Goal: Transaction & Acquisition: Obtain resource

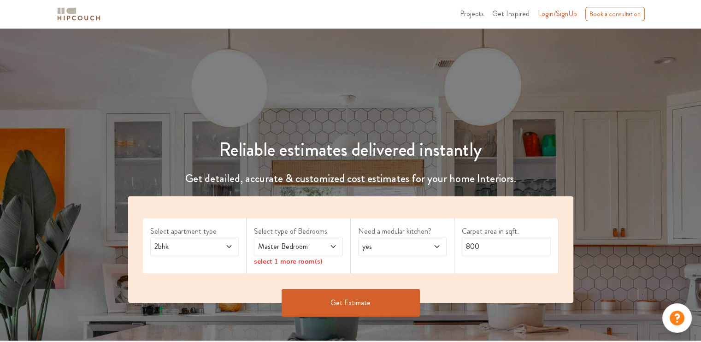
click at [219, 246] on span at bounding box center [222, 246] width 20 height 11
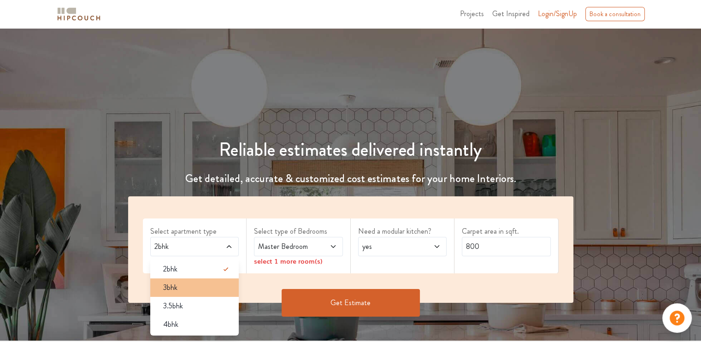
click at [190, 283] on div "3bhk" at bounding box center [197, 287] width 83 height 11
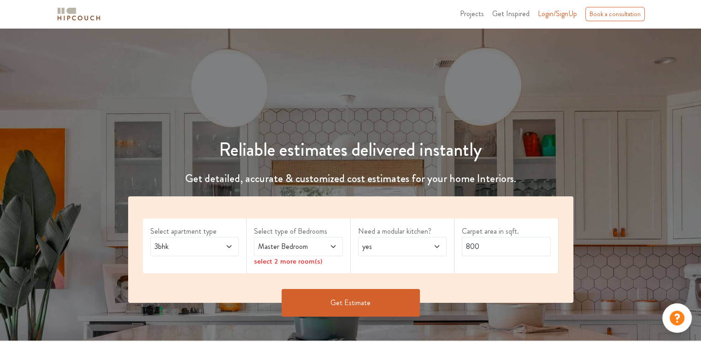
click at [333, 246] on icon at bounding box center [332, 246] width 7 height 7
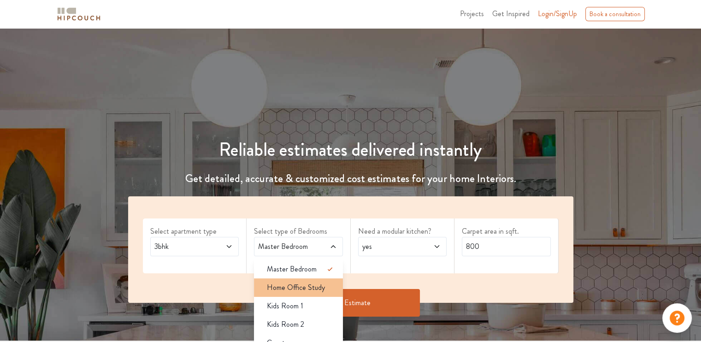
click at [329, 289] on div "Home Office Study" at bounding box center [300, 287] width 83 height 11
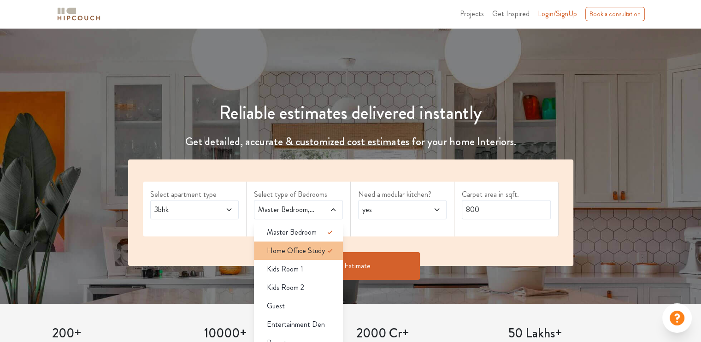
scroll to position [92, 0]
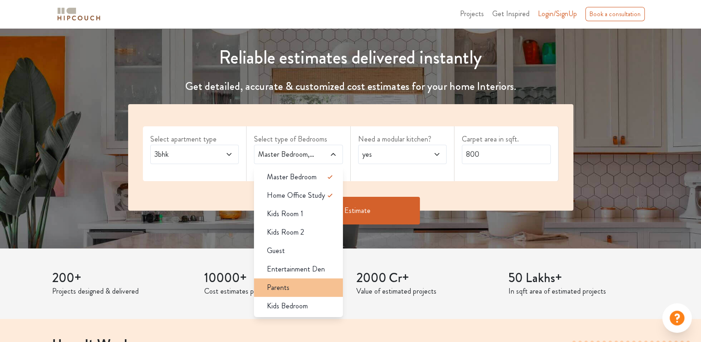
click at [305, 285] on div "Parents" at bounding box center [300, 287] width 83 height 11
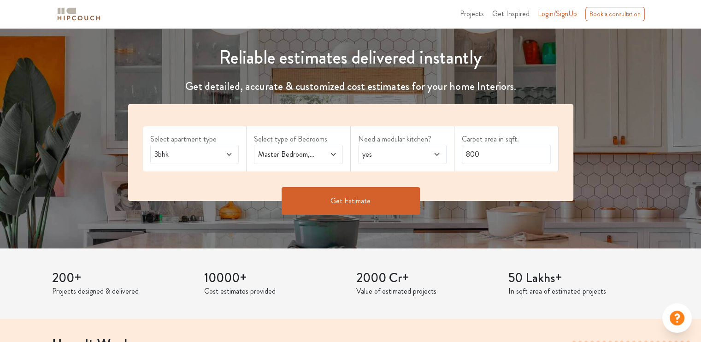
click at [410, 158] on span "yes" at bounding box center [390, 154] width 60 height 11
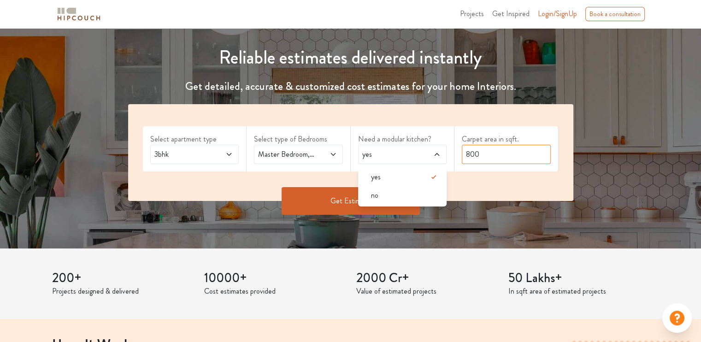
click at [482, 157] on input "800" at bounding box center [506, 154] width 89 height 19
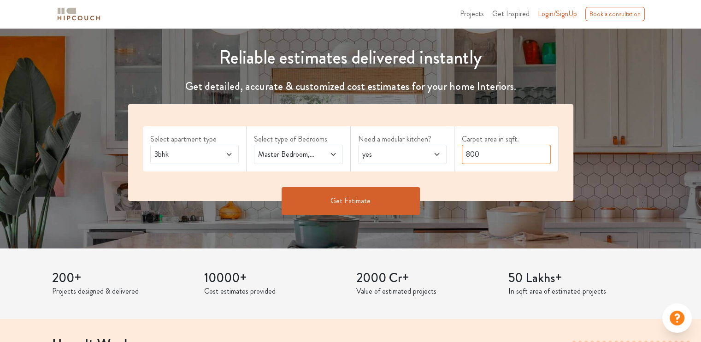
drag, startPoint x: 482, startPoint y: 157, endPoint x: 468, endPoint y: 156, distance: 13.9
click at [468, 156] on input "800" at bounding box center [506, 154] width 89 height 19
type input "1400"
click at [382, 208] on button "Get Estimate" at bounding box center [350, 201] width 138 height 28
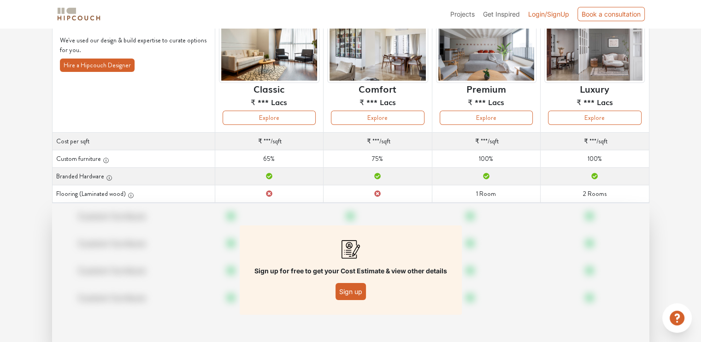
scroll to position [92, 0]
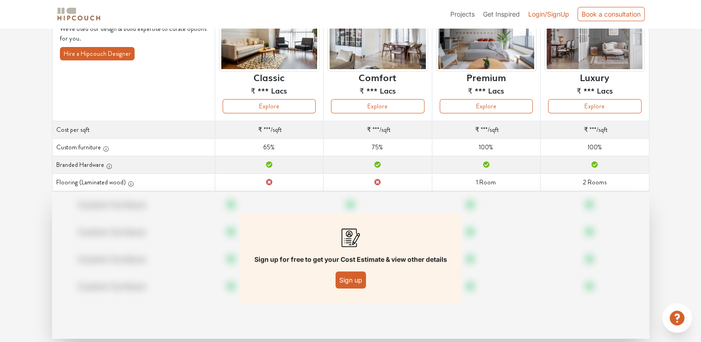
click at [361, 284] on button "Sign up" at bounding box center [350, 279] width 30 height 17
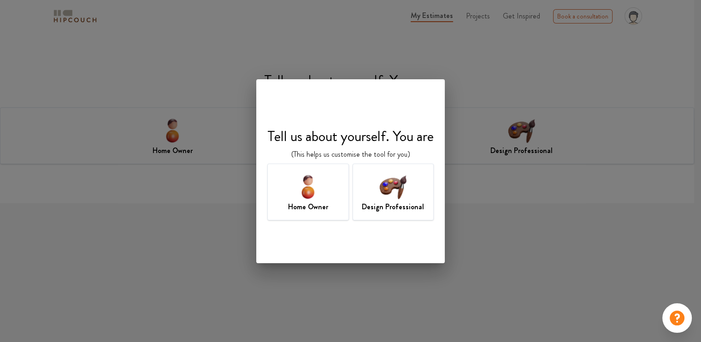
click at [390, 179] on img at bounding box center [393, 186] width 30 height 30
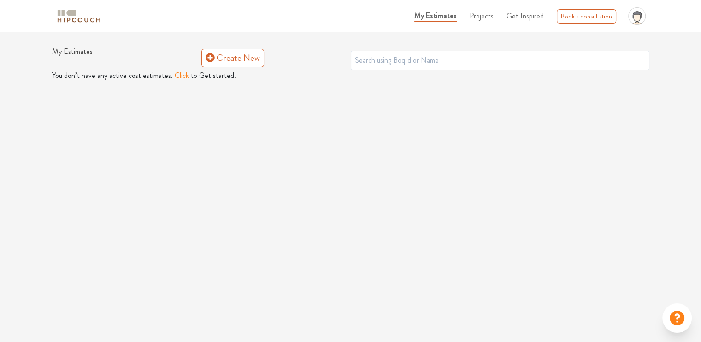
click at [182, 73] on button "Click" at bounding box center [182, 75] width 14 height 11
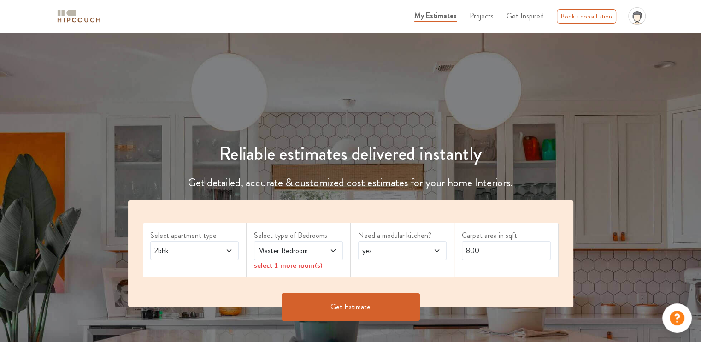
click at [226, 250] on icon at bounding box center [228, 250] width 7 height 7
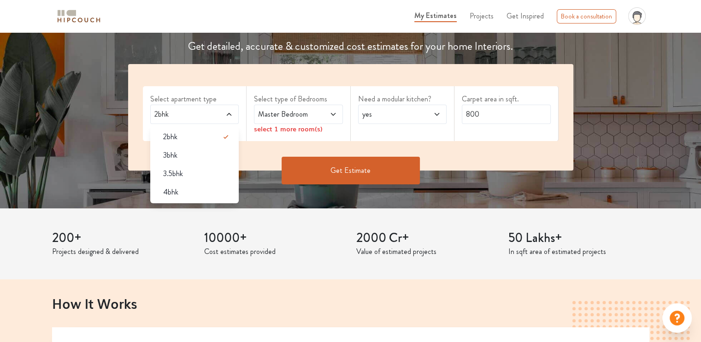
scroll to position [138, 0]
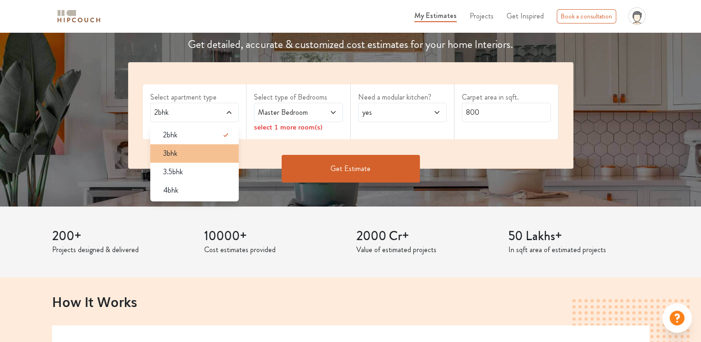
click at [201, 157] on div "3bhk" at bounding box center [197, 153] width 83 height 11
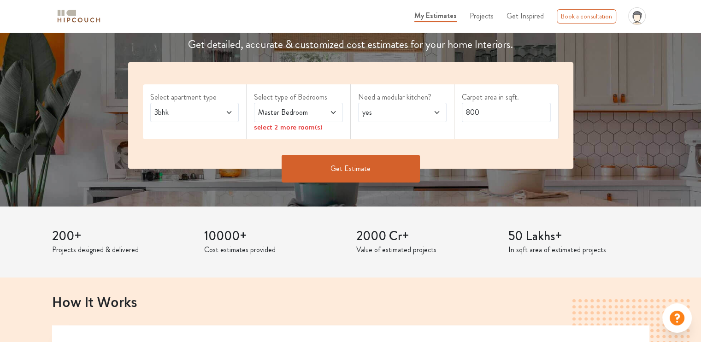
click at [308, 99] on label "Select type of Bedrooms" at bounding box center [298, 97] width 89 height 11
click at [303, 112] on span "Master Bedroom" at bounding box center [286, 112] width 60 height 11
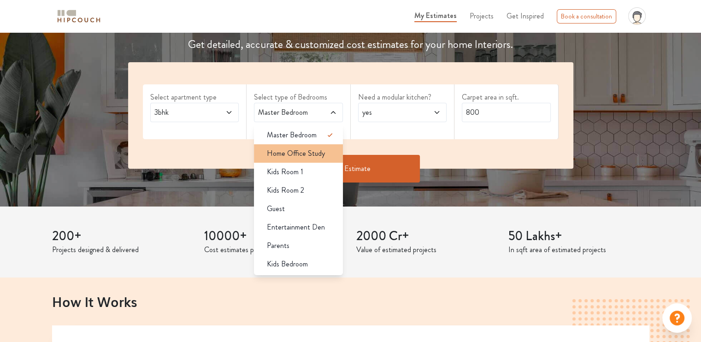
click at [322, 154] on span "Home Office Study" at bounding box center [296, 153] width 58 height 11
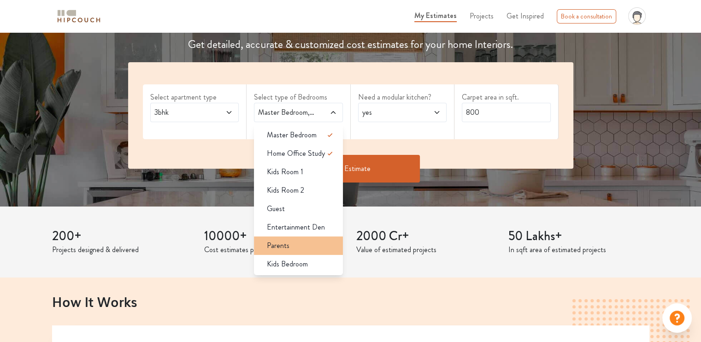
click at [306, 252] on li "Parents" at bounding box center [298, 245] width 89 height 18
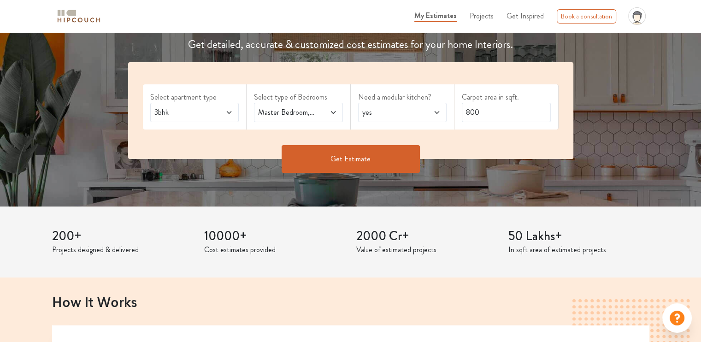
click at [390, 108] on span "yes" at bounding box center [390, 112] width 60 height 11
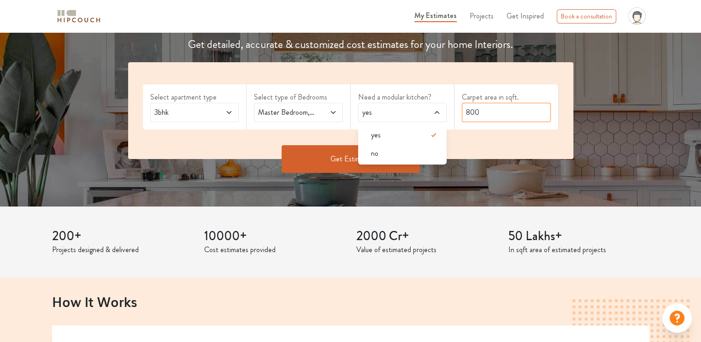
click at [513, 116] on input "800" at bounding box center [506, 112] width 89 height 19
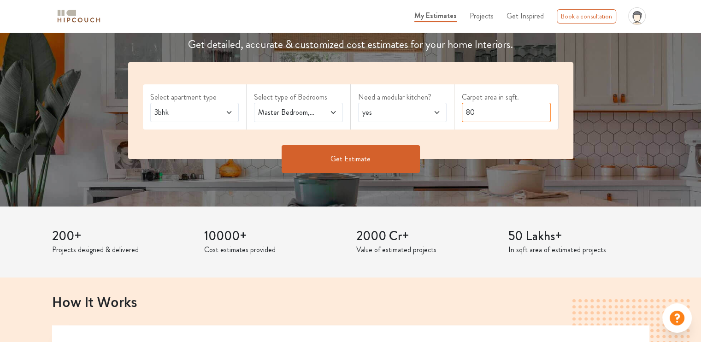
type input "8"
type input "1400"
click at [395, 156] on button "Get Estimate" at bounding box center [350, 159] width 138 height 28
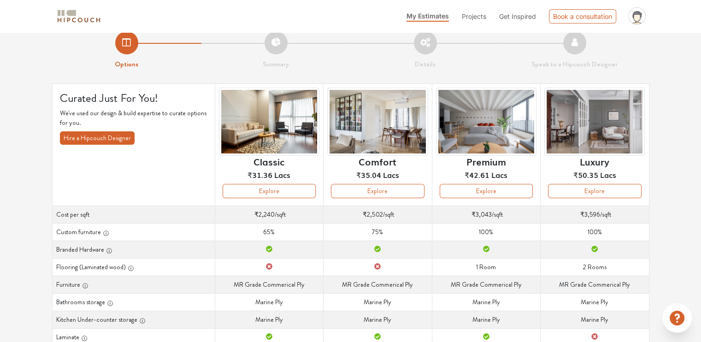
scroll to position [10, 0]
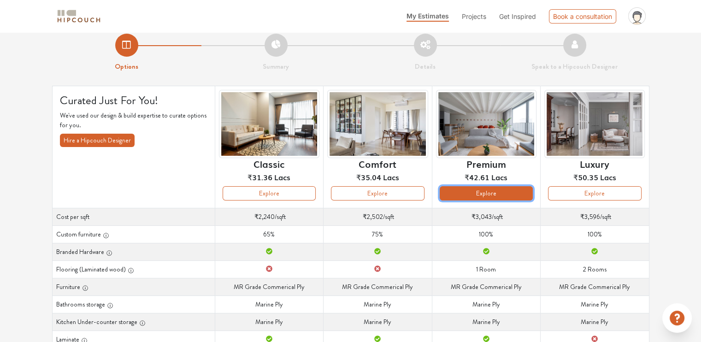
click at [480, 193] on button "Explore" at bounding box center [485, 193] width 93 height 14
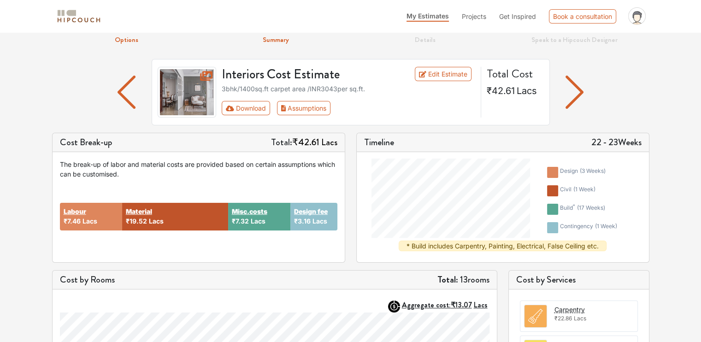
scroll to position [17, 0]
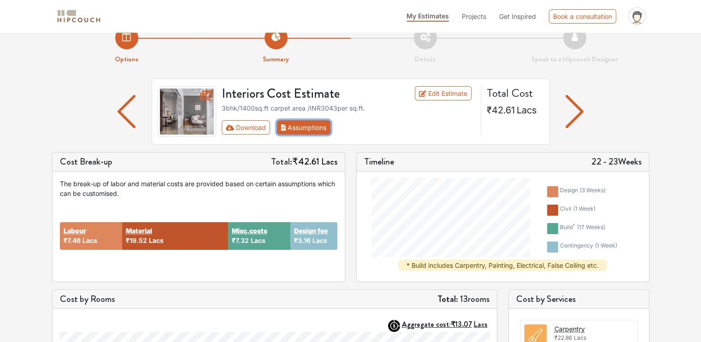
click at [316, 125] on button "Assumptions" at bounding box center [304, 127] width 54 height 14
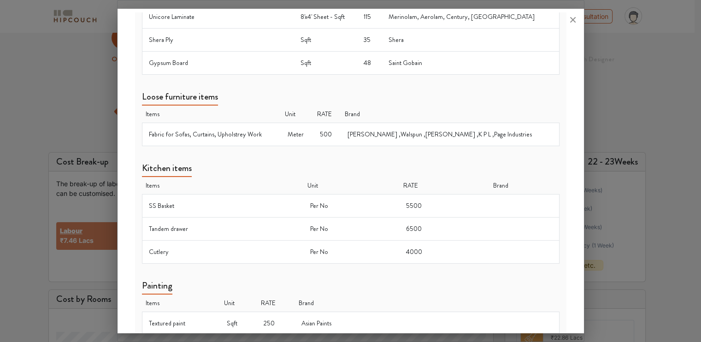
scroll to position [577, 0]
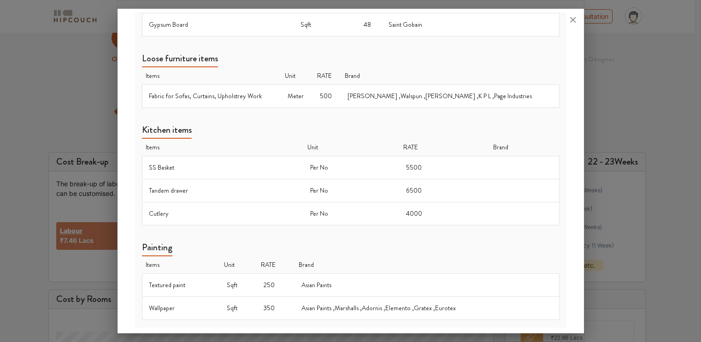
click at [608, 109] on div at bounding box center [350, 171] width 701 height 342
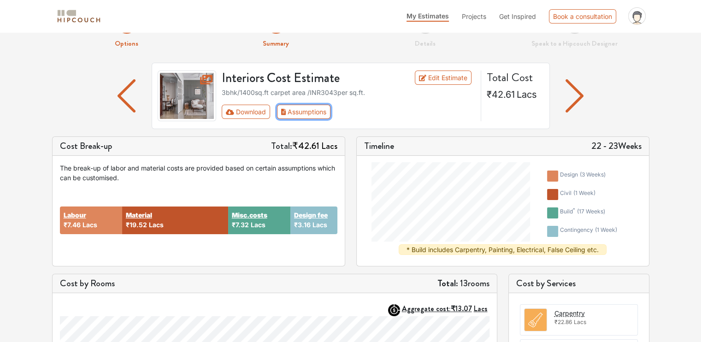
scroll to position [0, 0]
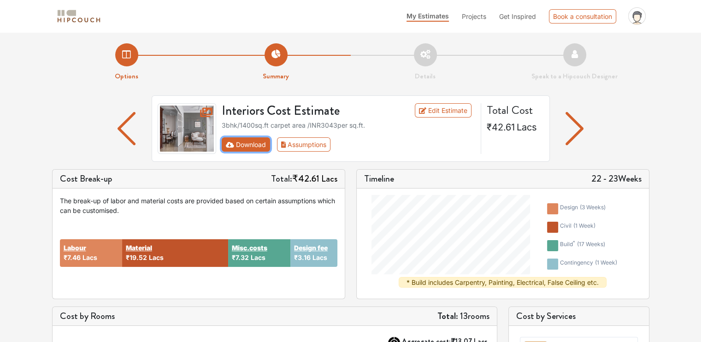
click at [255, 144] on button "Download" at bounding box center [246, 144] width 48 height 14
click at [442, 110] on link "Edit Estimate" at bounding box center [443, 110] width 57 height 14
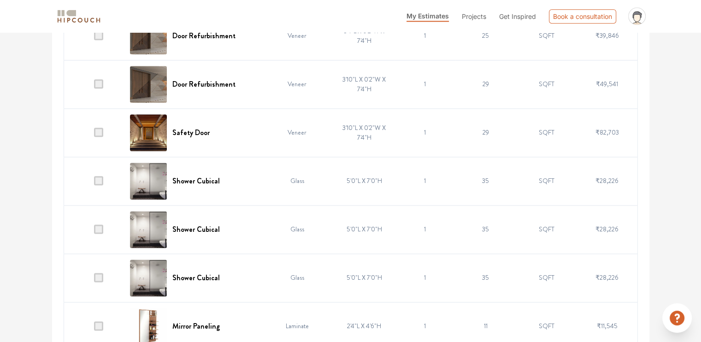
scroll to position [1110, 0]
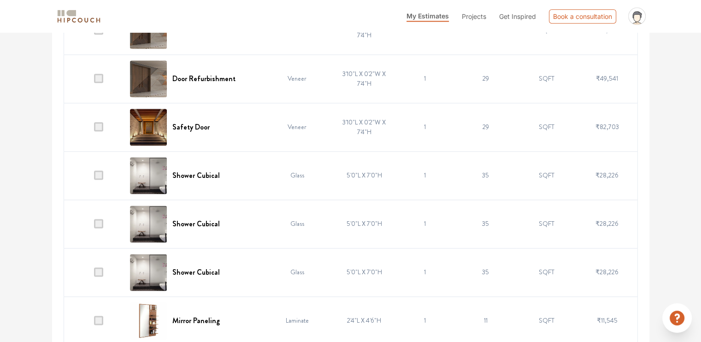
click at [106, 125] on td at bounding box center [94, 127] width 61 height 48
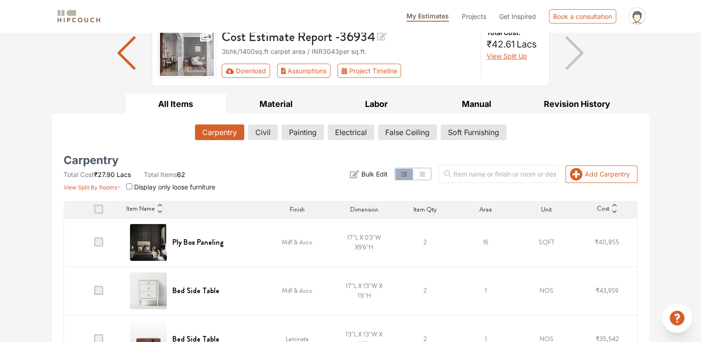
scroll to position [92, 0]
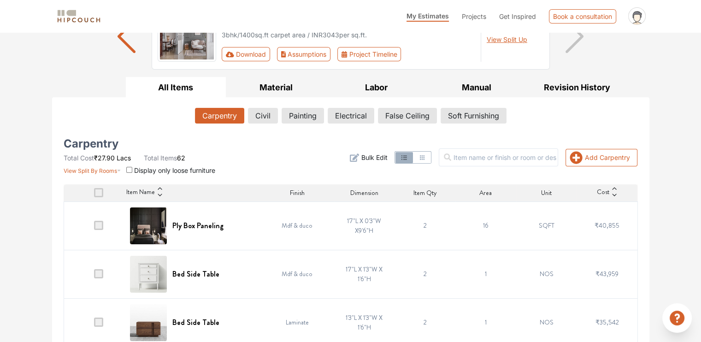
click at [132, 169] on input "checkbox" at bounding box center [129, 170] width 6 height 6
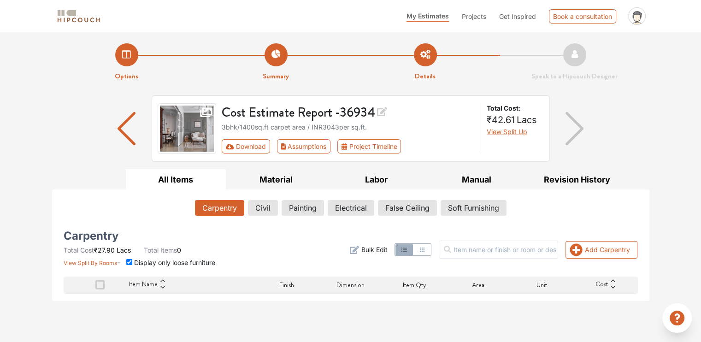
click at [131, 261] on input "checkbox" at bounding box center [129, 262] width 6 height 6
checkbox input "false"
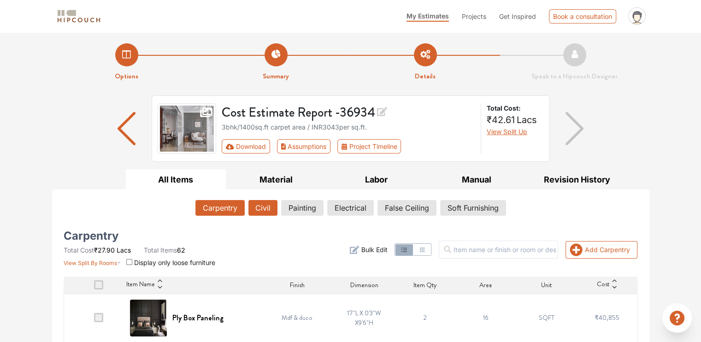
click at [266, 206] on button "Civil" at bounding box center [262, 208] width 29 height 16
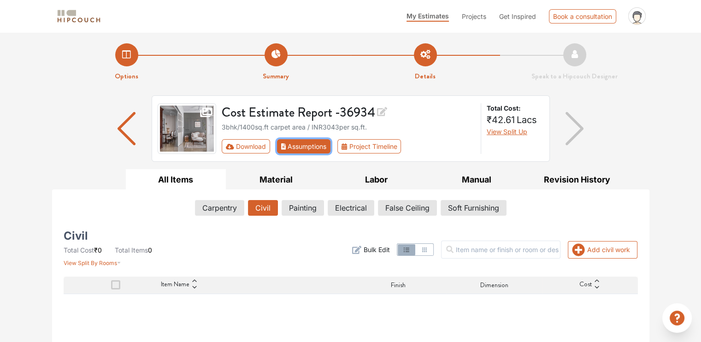
click at [305, 142] on button "Assumptions" at bounding box center [304, 146] width 54 height 14
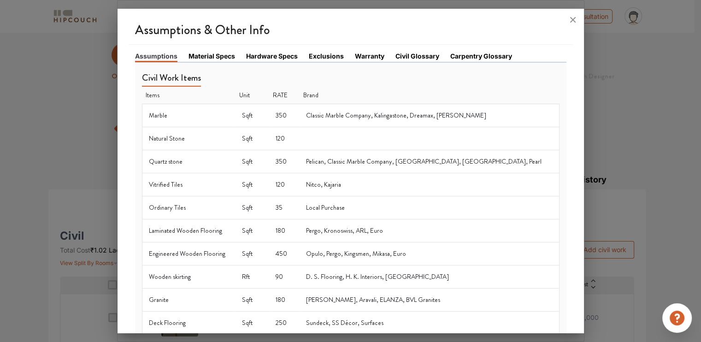
click at [195, 53] on link "Material Specs" at bounding box center [211, 56] width 47 height 10
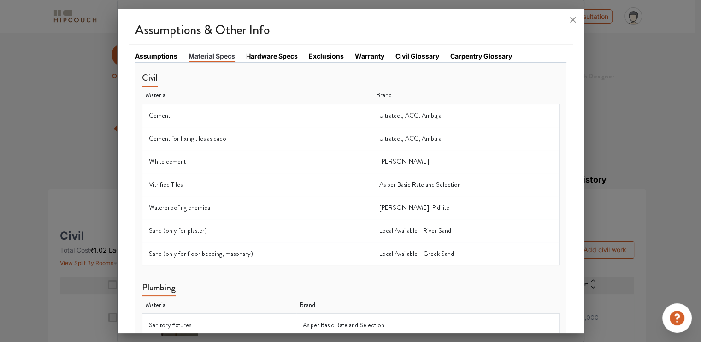
click at [145, 58] on link "Assumptions" at bounding box center [156, 56] width 42 height 10
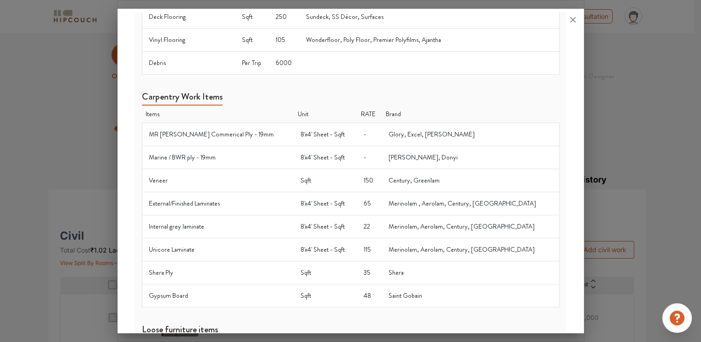
scroll to position [322, 0]
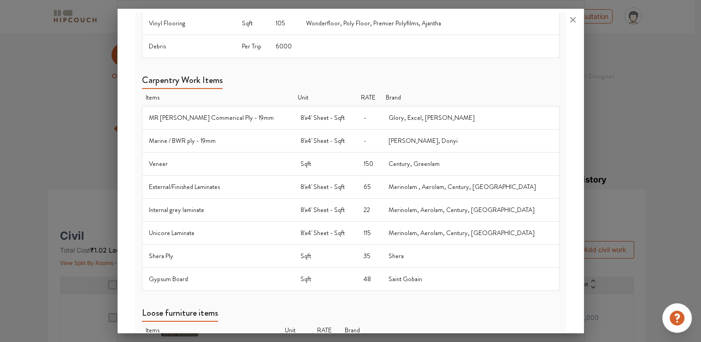
click at [641, 64] on div at bounding box center [350, 171] width 701 height 342
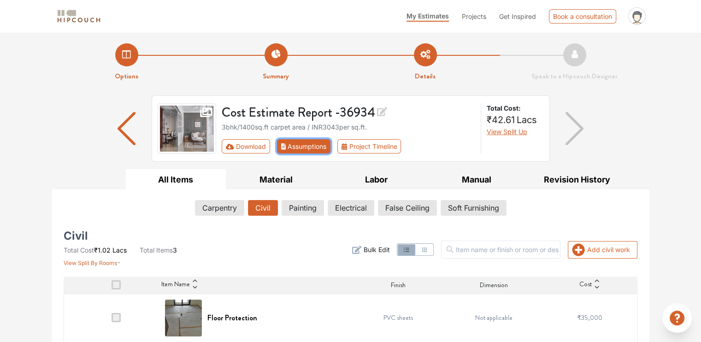
click at [305, 145] on button "Assumptions" at bounding box center [304, 146] width 54 height 14
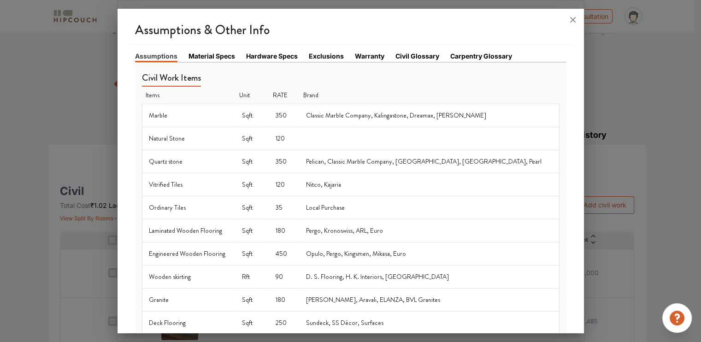
scroll to position [0, 0]
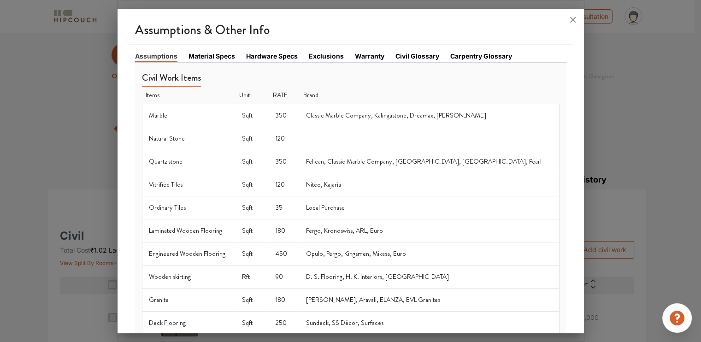
click at [215, 57] on link "Material Specs" at bounding box center [211, 56] width 47 height 10
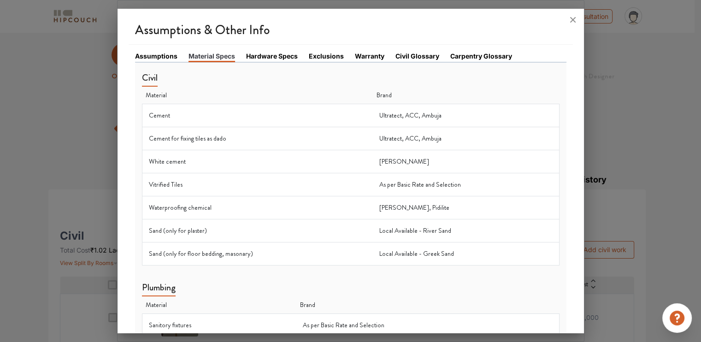
click at [271, 54] on link "Hardware Specs" at bounding box center [272, 56] width 52 height 10
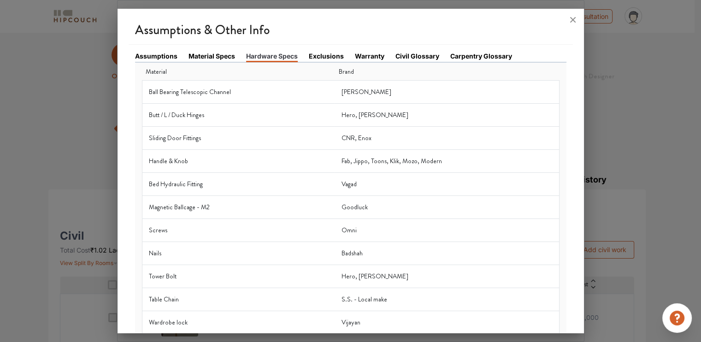
click at [321, 53] on link "Exclusions" at bounding box center [326, 56] width 35 height 10
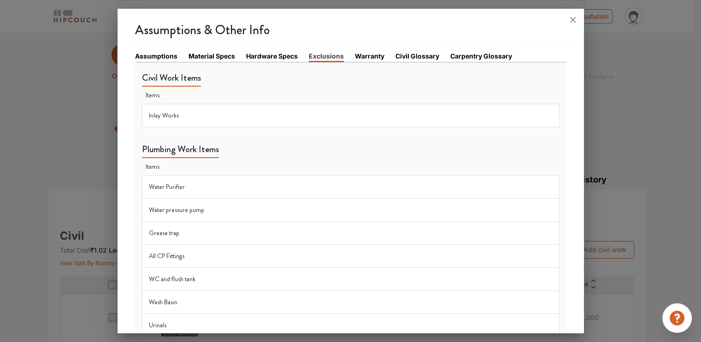
click at [371, 57] on link "Warranty" at bounding box center [369, 56] width 29 height 10
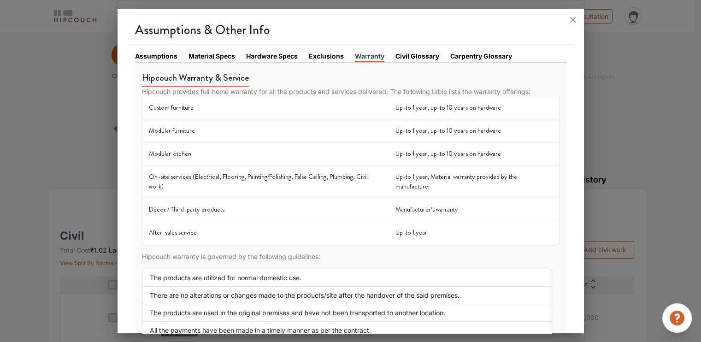
click at [407, 59] on link "Civil Glossary" at bounding box center [417, 56] width 44 height 10
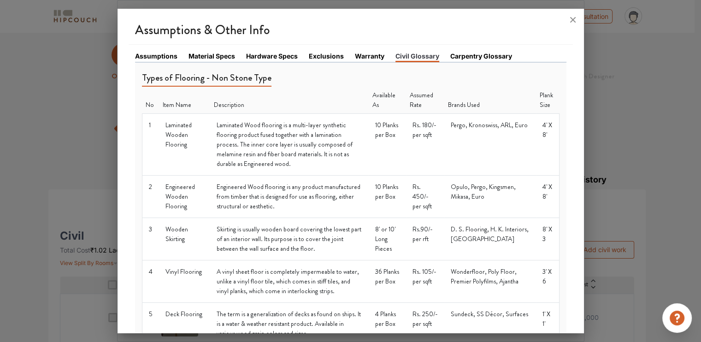
click at [322, 56] on link "Exclusions" at bounding box center [326, 56] width 35 height 10
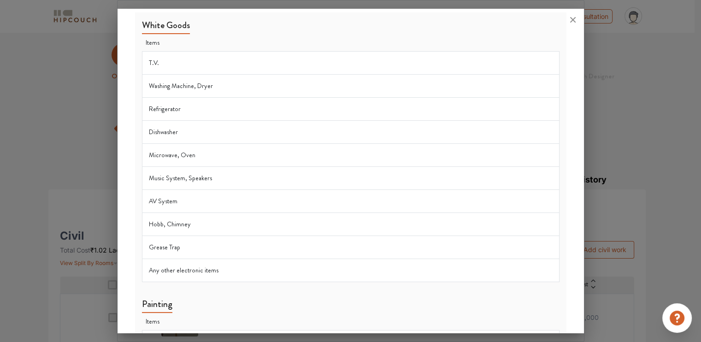
scroll to position [943, 0]
click at [585, 237] on div at bounding box center [350, 171] width 701 height 342
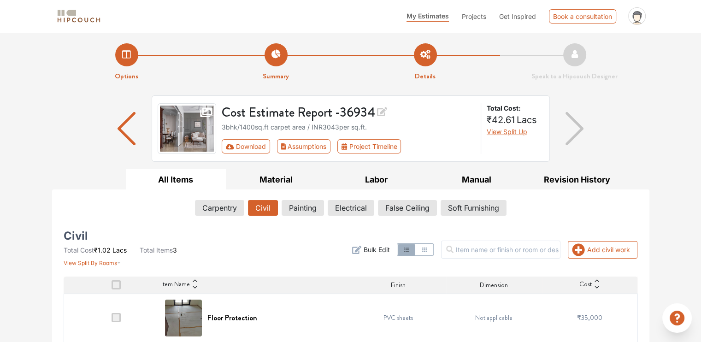
click at [302, 137] on div "Cost Estimate Report - 36934 3bhk / 1400 sq.ft carpet area / INR 3043 per sq.ft…" at bounding box center [348, 128] width 265 height 51
click at [302, 145] on button "Assumptions" at bounding box center [304, 146] width 54 height 14
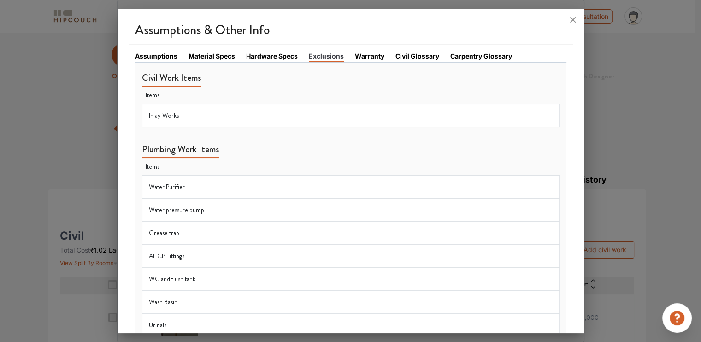
click at [577, 80] on div "Assumptions & Other Info Assumptions Material Specs Hardware Specs Exclusions W…" at bounding box center [350, 172] width 466 height 321
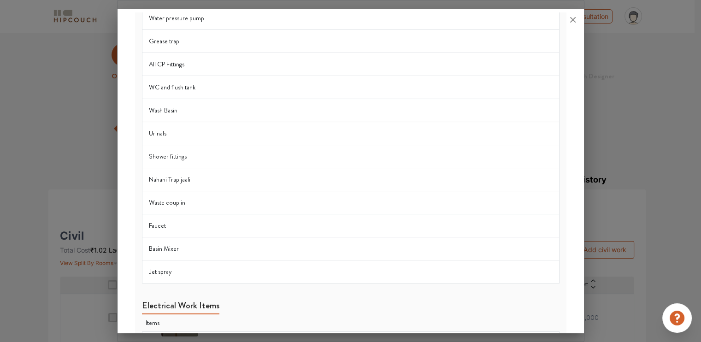
scroll to position [0, 0]
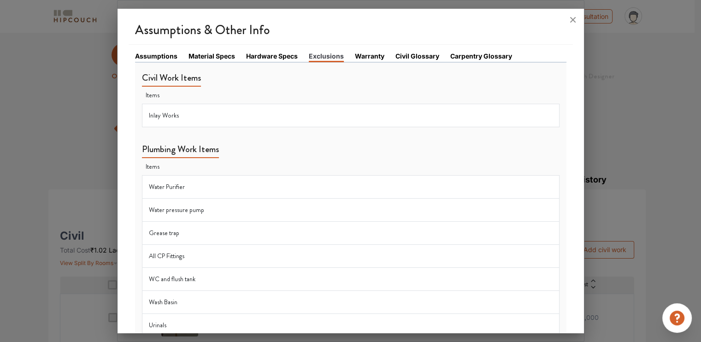
click at [359, 55] on link "Warranty" at bounding box center [369, 56] width 29 height 10
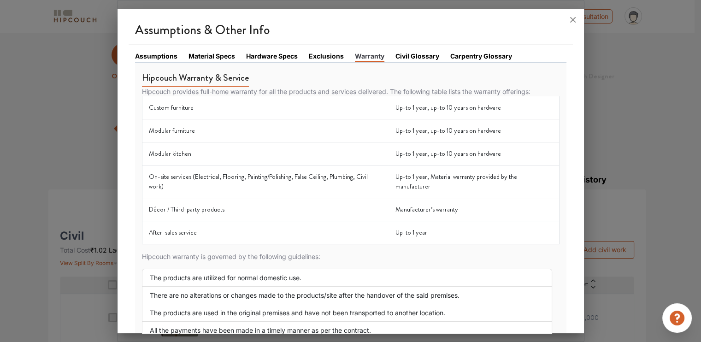
click at [409, 54] on link "Civil Glossary" at bounding box center [417, 56] width 44 height 10
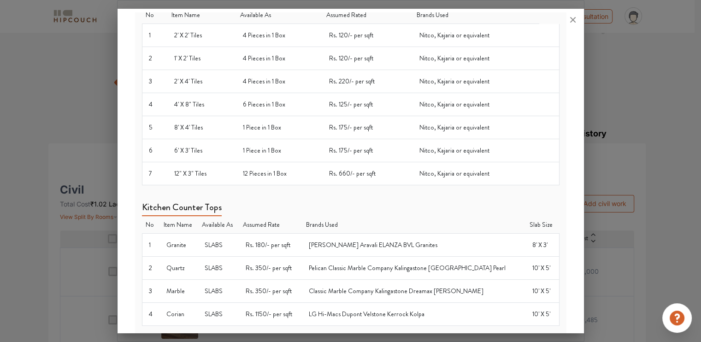
scroll to position [776, 0]
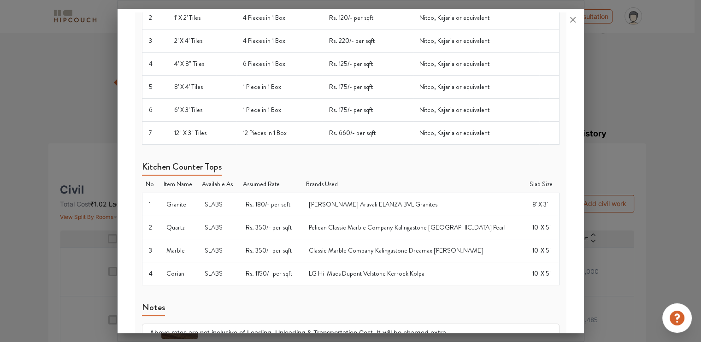
click at [585, 277] on div at bounding box center [350, 171] width 701 height 342
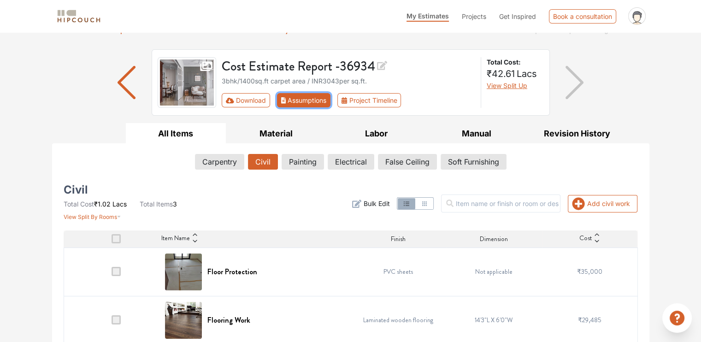
click at [313, 98] on button "Assumptions" at bounding box center [304, 100] width 54 height 14
click at [315, 103] on button "Assumptions" at bounding box center [304, 100] width 54 height 14
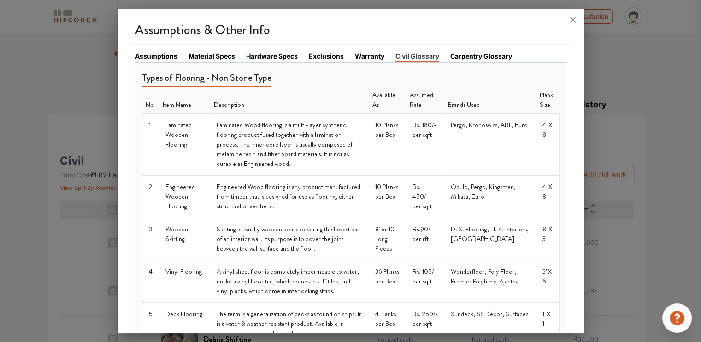
scroll to position [0, 0]
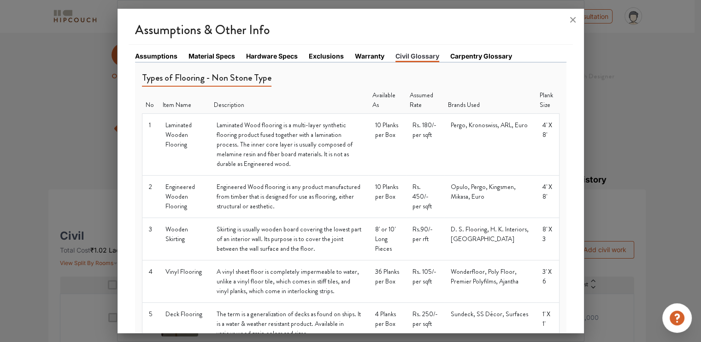
click at [468, 59] on link "Carpentry Glossary" at bounding box center [481, 56] width 62 height 10
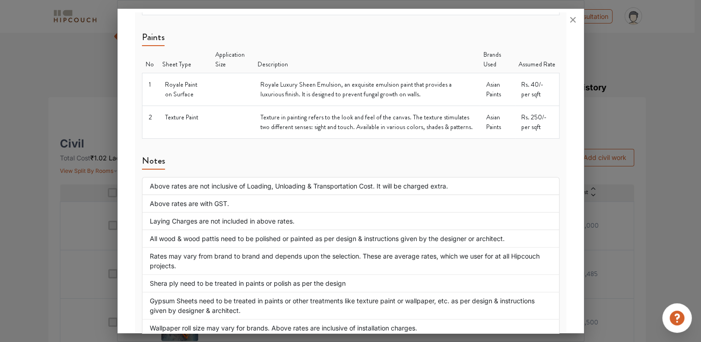
scroll to position [1089, 0]
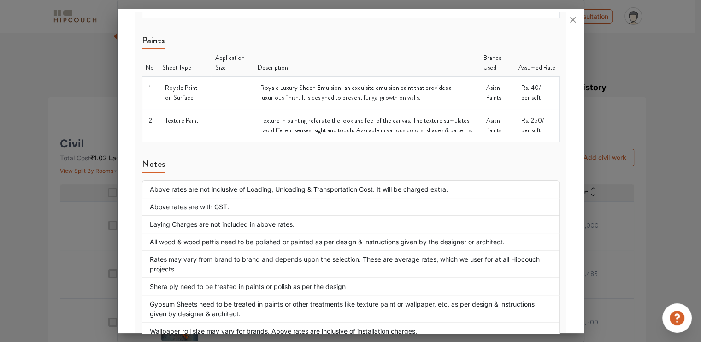
drag, startPoint x: 584, startPoint y: 267, endPoint x: 585, endPoint y: 278, distance: 10.6
click at [585, 278] on div at bounding box center [350, 171] width 701 height 342
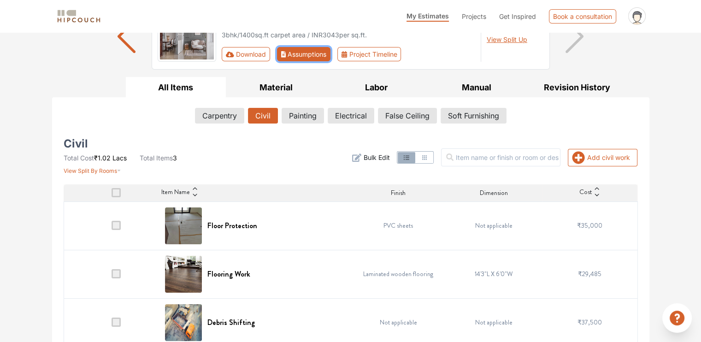
click at [305, 57] on button "Assumptions" at bounding box center [304, 54] width 54 height 14
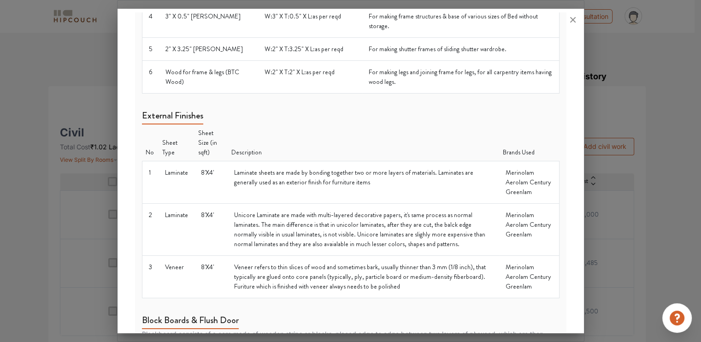
scroll to position [0, 0]
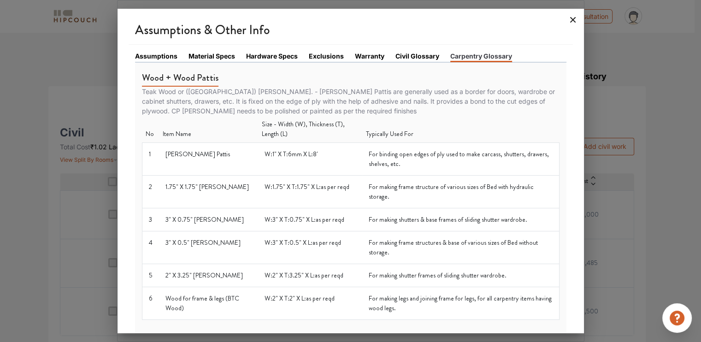
click at [573, 20] on icon at bounding box center [573, 20] width 6 height 6
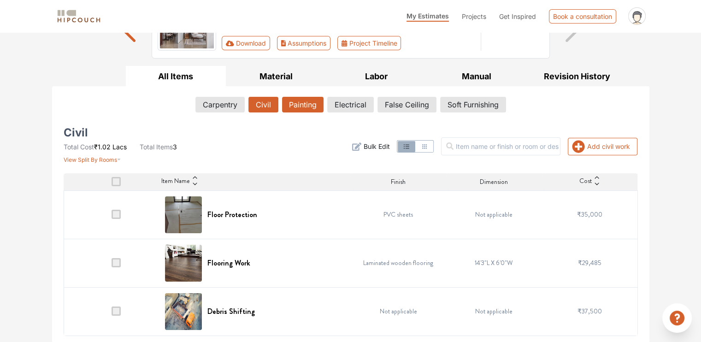
click at [308, 99] on button "Painting" at bounding box center [302, 105] width 41 height 16
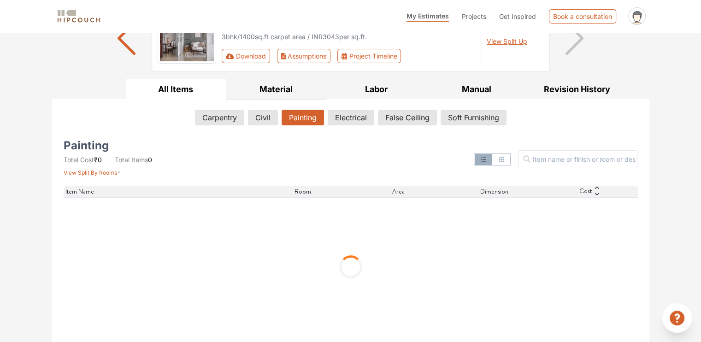
click at [286, 84] on button "Material" at bounding box center [276, 89] width 100 height 21
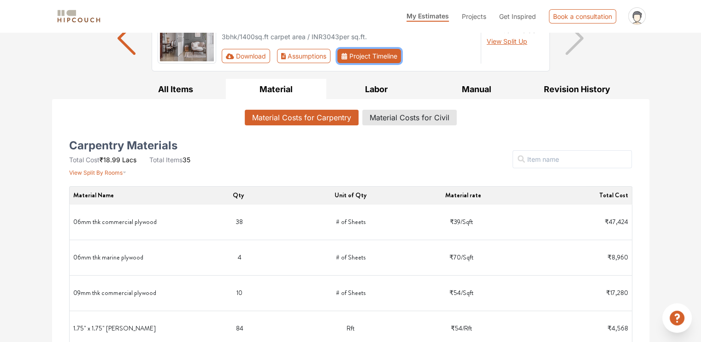
click at [374, 58] on button "Project Timeline" at bounding box center [369, 56] width 64 height 14
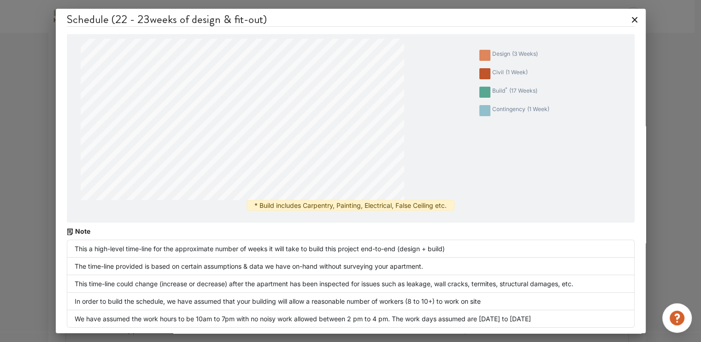
scroll to position [0, 0]
click at [630, 17] on icon at bounding box center [634, 19] width 15 height 15
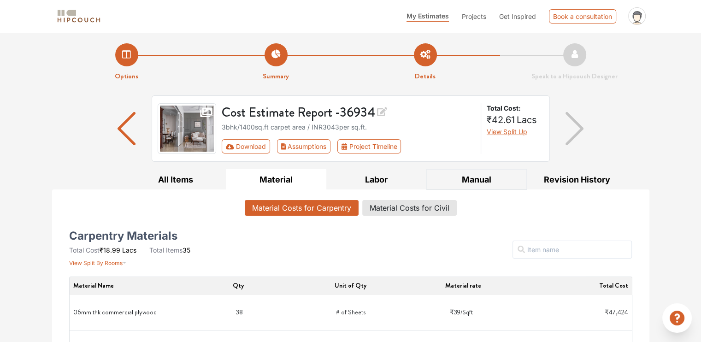
click at [484, 180] on button "Manual" at bounding box center [476, 179] width 100 height 21
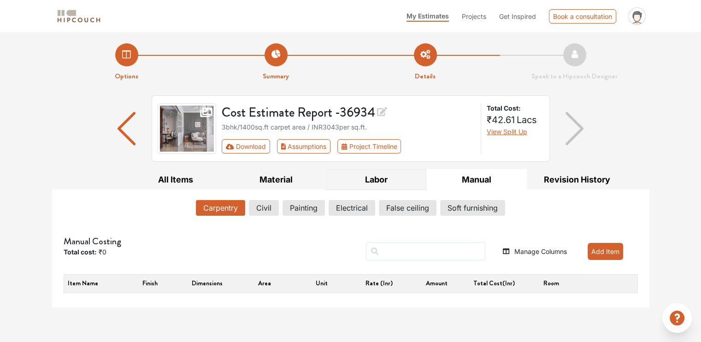
click at [379, 176] on button "Labor" at bounding box center [376, 179] width 100 height 21
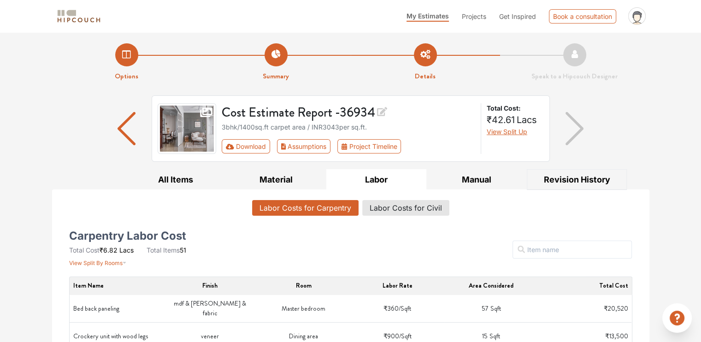
click at [573, 174] on button "Revision History" at bounding box center [577, 179] width 100 height 21
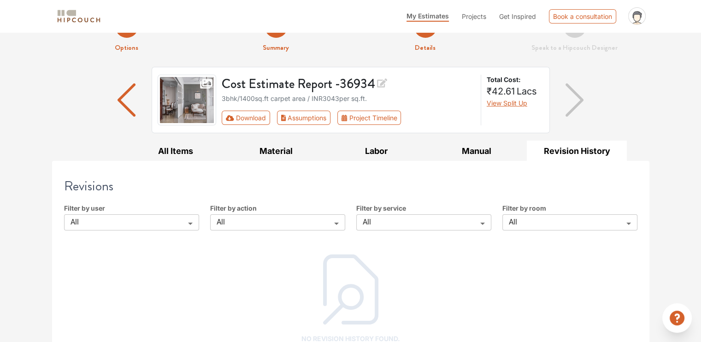
scroll to position [44, 0]
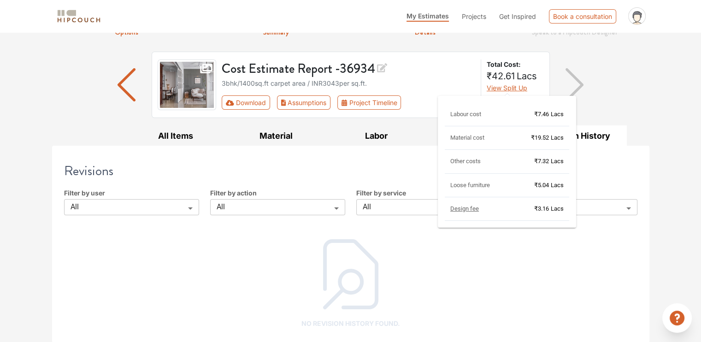
click at [509, 81] on span "₹42.61 Lacs" at bounding box center [511, 76] width 50 height 14
click at [504, 88] on span "View Split Up" at bounding box center [506, 88] width 41 height 8
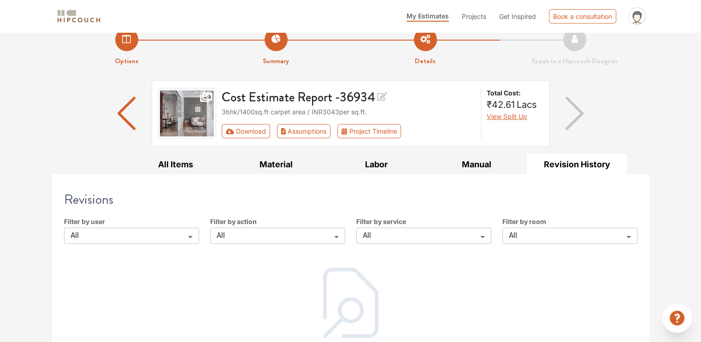
scroll to position [0, 0]
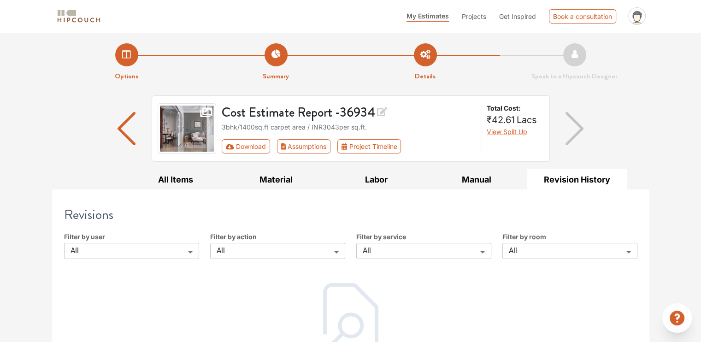
click at [472, 2] on nav "My Estimates Projects Get Inspired Book a consultation profile pic Upload Boq L…" at bounding box center [350, 16] width 701 height 32
click at [127, 114] on img "button" at bounding box center [126, 128] width 18 height 33
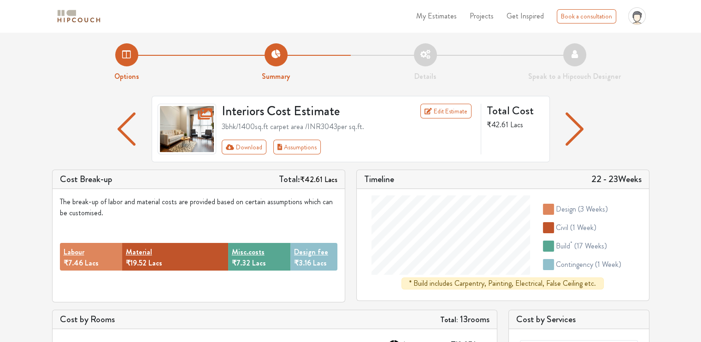
click at [126, 135] on img "button" at bounding box center [126, 128] width 18 height 33
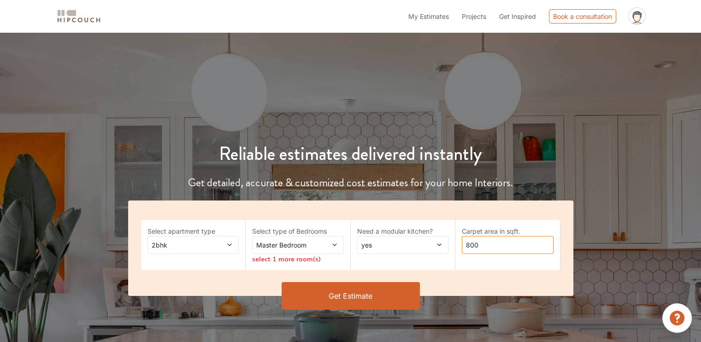
drag, startPoint x: 485, startPoint y: 243, endPoint x: 436, endPoint y: 247, distance: 48.5
click at [436, 247] on div "Select apartment type 2bhk Select type of Bedrooms Master Bedroom select 1 more…" at bounding box center [350, 247] width 445 height 95
click at [197, 242] on span "2bhk" at bounding box center [181, 245] width 62 height 10
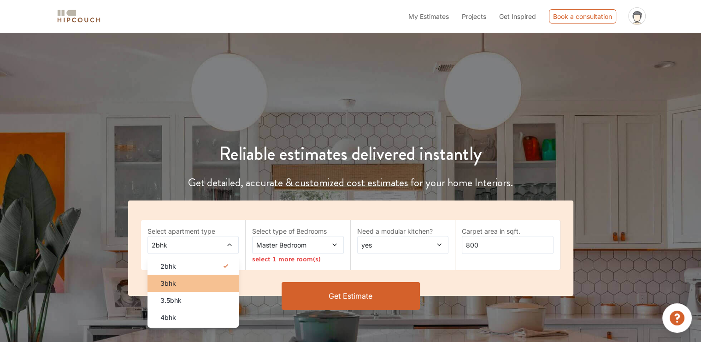
click at [182, 283] on div "3bhk" at bounding box center [196, 283] width 86 height 10
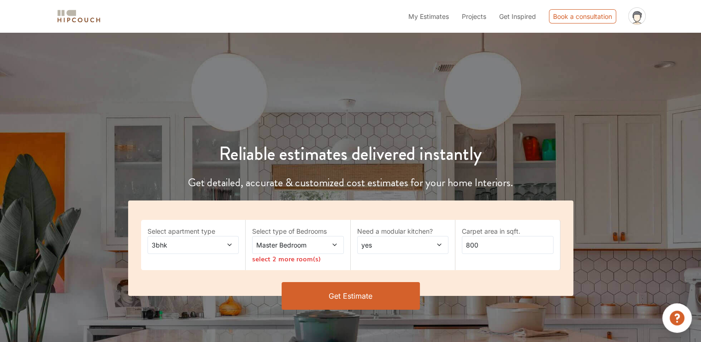
click at [326, 246] on span at bounding box center [326, 245] width 21 height 10
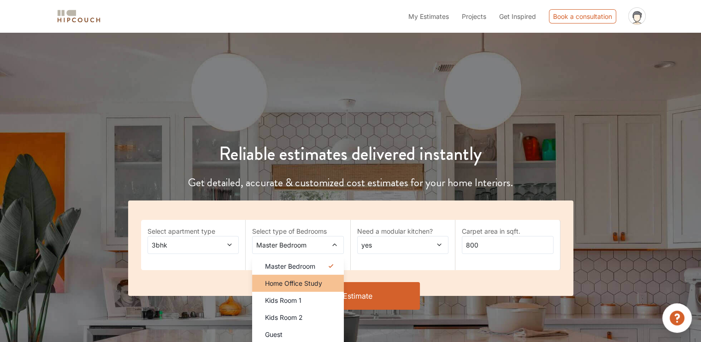
click at [318, 281] on span "Home Office Study" at bounding box center [293, 283] width 57 height 10
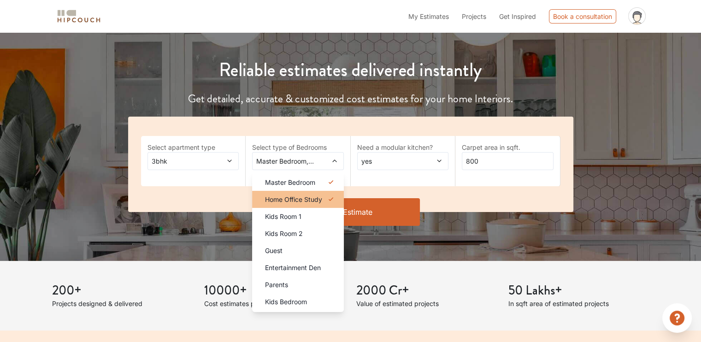
scroll to position [92, 0]
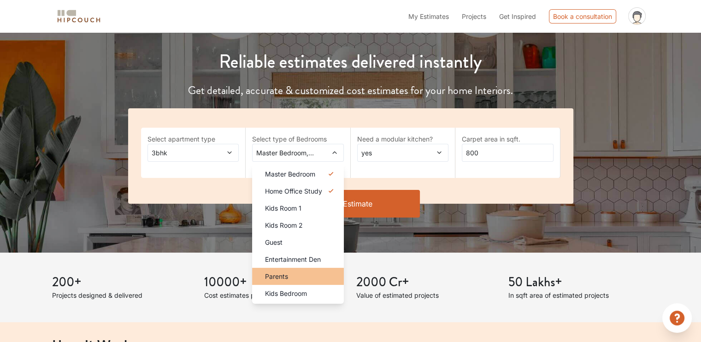
click at [302, 272] on div "Parents" at bounding box center [301, 276] width 86 height 10
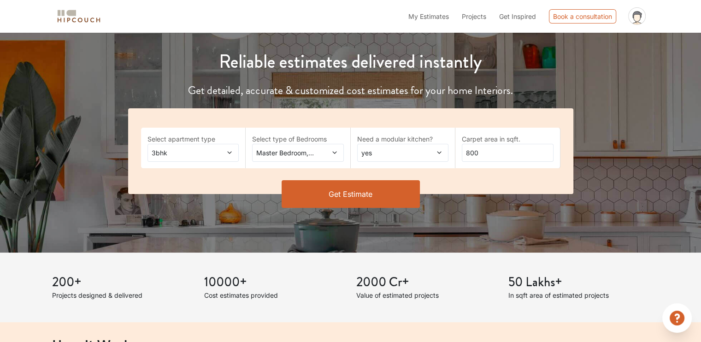
click at [387, 155] on span "yes" at bounding box center [390, 153] width 62 height 10
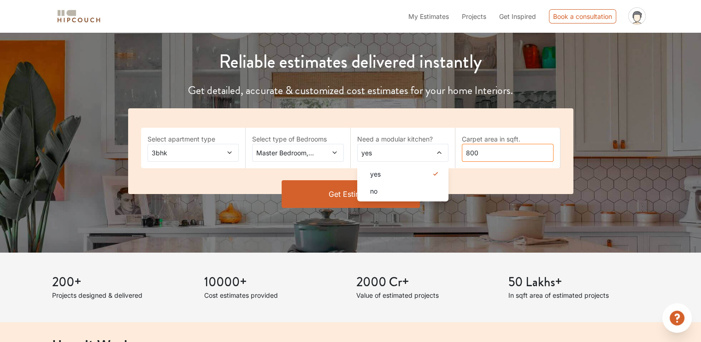
click at [503, 160] on input "800" at bounding box center [508, 153] width 92 height 18
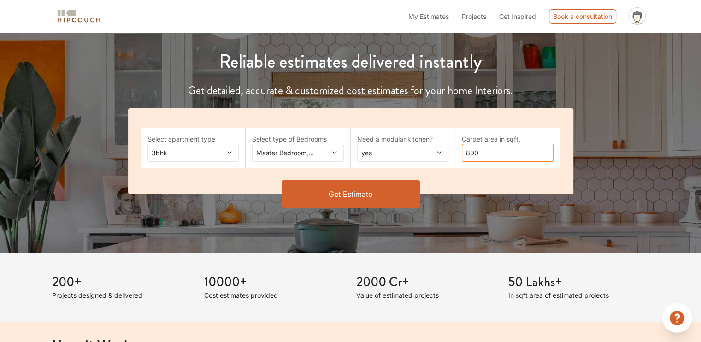
drag, startPoint x: 488, startPoint y: 156, endPoint x: 456, endPoint y: 158, distance: 32.3
click at [456, 158] on div "Carpet area in sqft. 800" at bounding box center [507, 148] width 105 height 41
type input "1400"
click at [340, 202] on button "Get Estimate" at bounding box center [350, 194] width 138 height 28
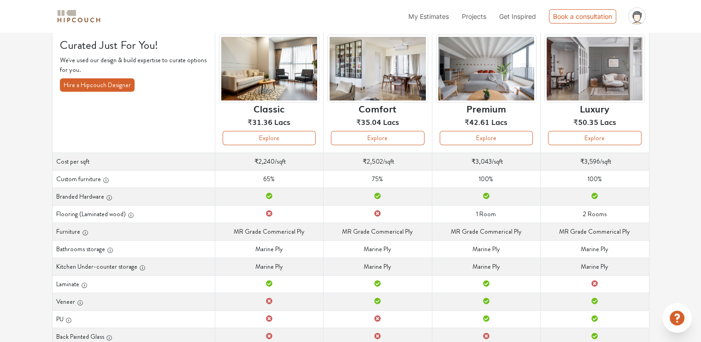
scroll to position [66, 0]
